Goal: Task Accomplishment & Management: Complete application form

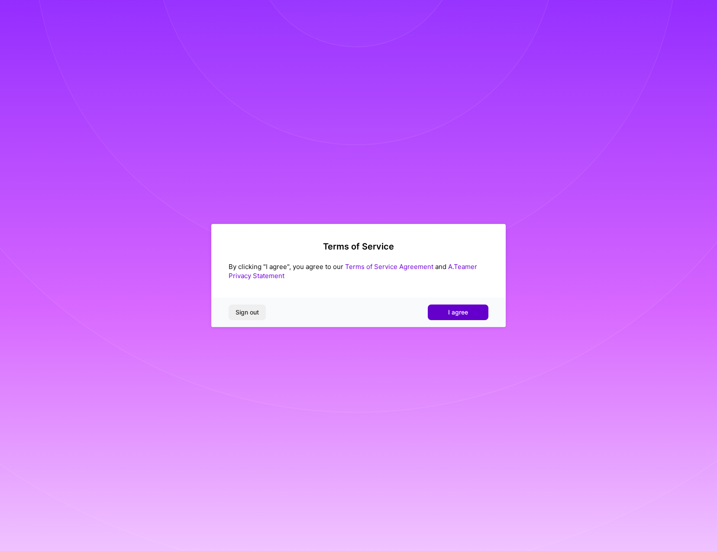
click at [461, 317] on button "I agree" at bounding box center [458, 312] width 61 height 16
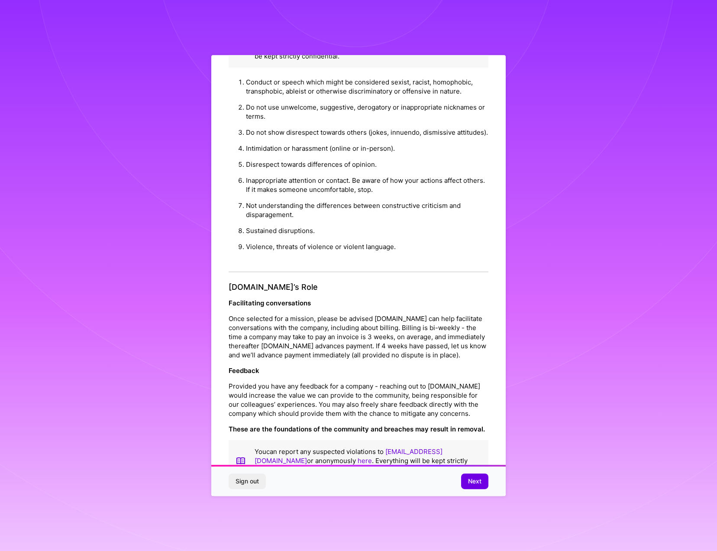
scroll to position [782, 0]
click at [477, 478] on span "Next" at bounding box center [474, 481] width 13 height 9
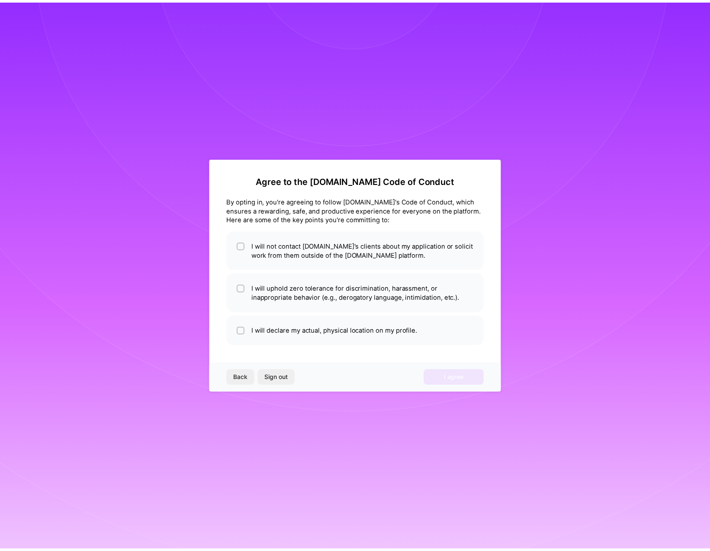
scroll to position [0, 0]
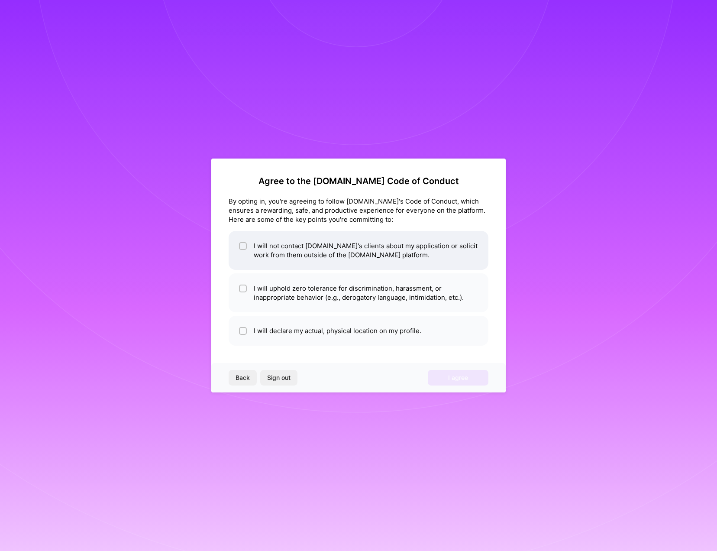
click at [419, 251] on li "I will not contact [DOMAIN_NAME]'s clients about my application or solicit work…" at bounding box center [359, 250] width 260 height 39
checkbox input "true"
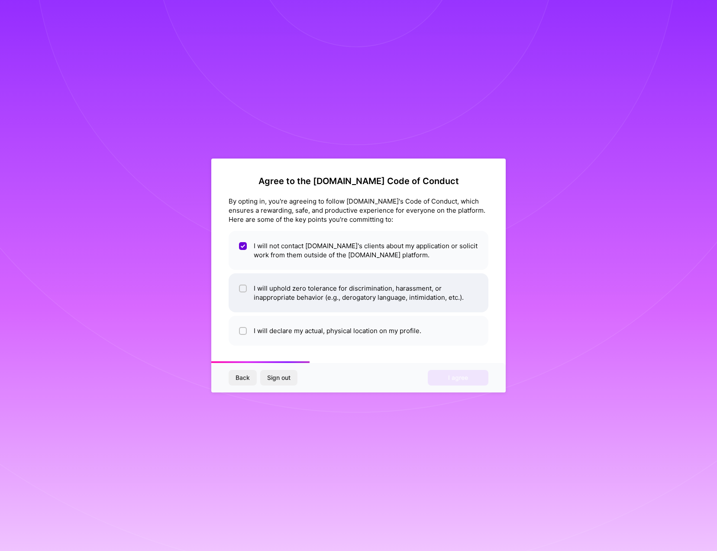
click at [418, 286] on li "I will uphold zero tolerance for discrimination, harassment, or inappropriate b…" at bounding box center [359, 292] width 260 height 39
checkbox input "true"
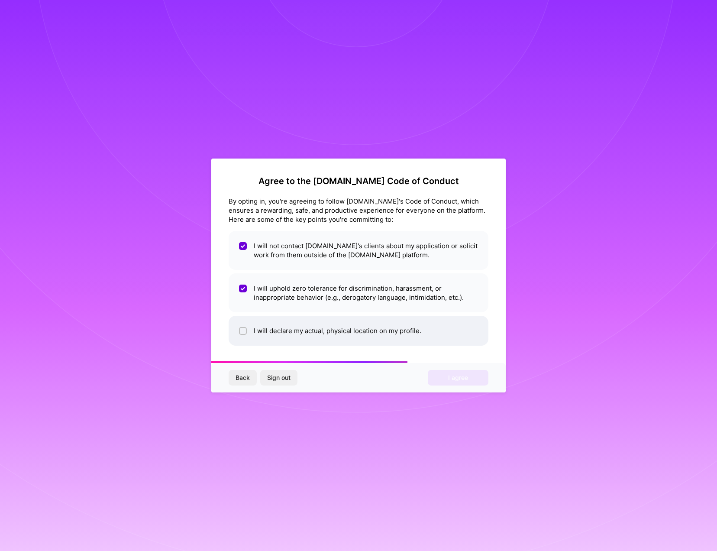
click at [419, 320] on li "I will declare my actual, physical location on my profile." at bounding box center [359, 331] width 260 height 30
checkbox input "true"
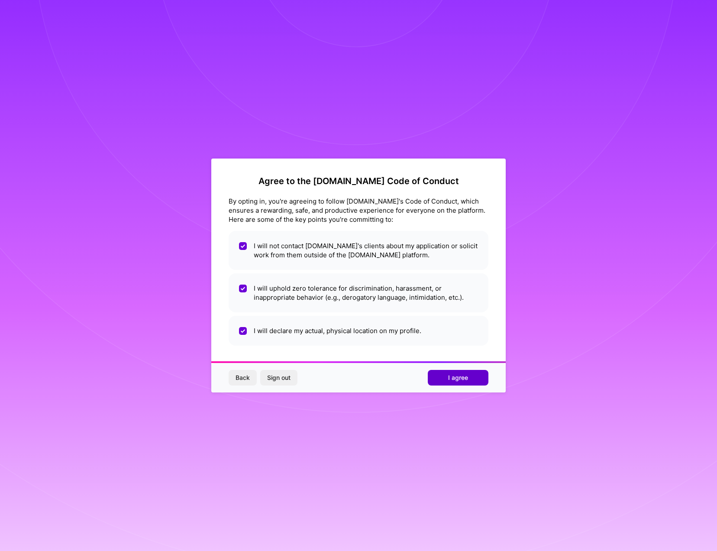
click at [471, 374] on button "I agree" at bounding box center [458, 378] width 61 height 16
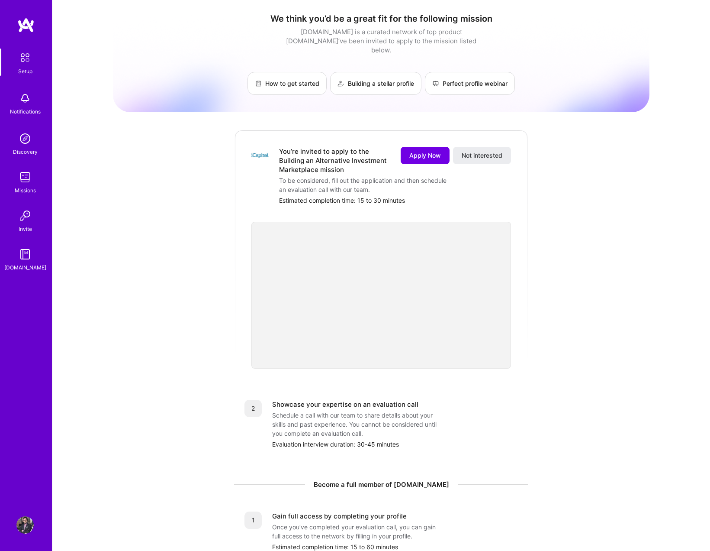
click at [28, 61] on img at bounding box center [25, 57] width 18 height 18
